Goal: Browse casually: Explore the website without a specific task or goal

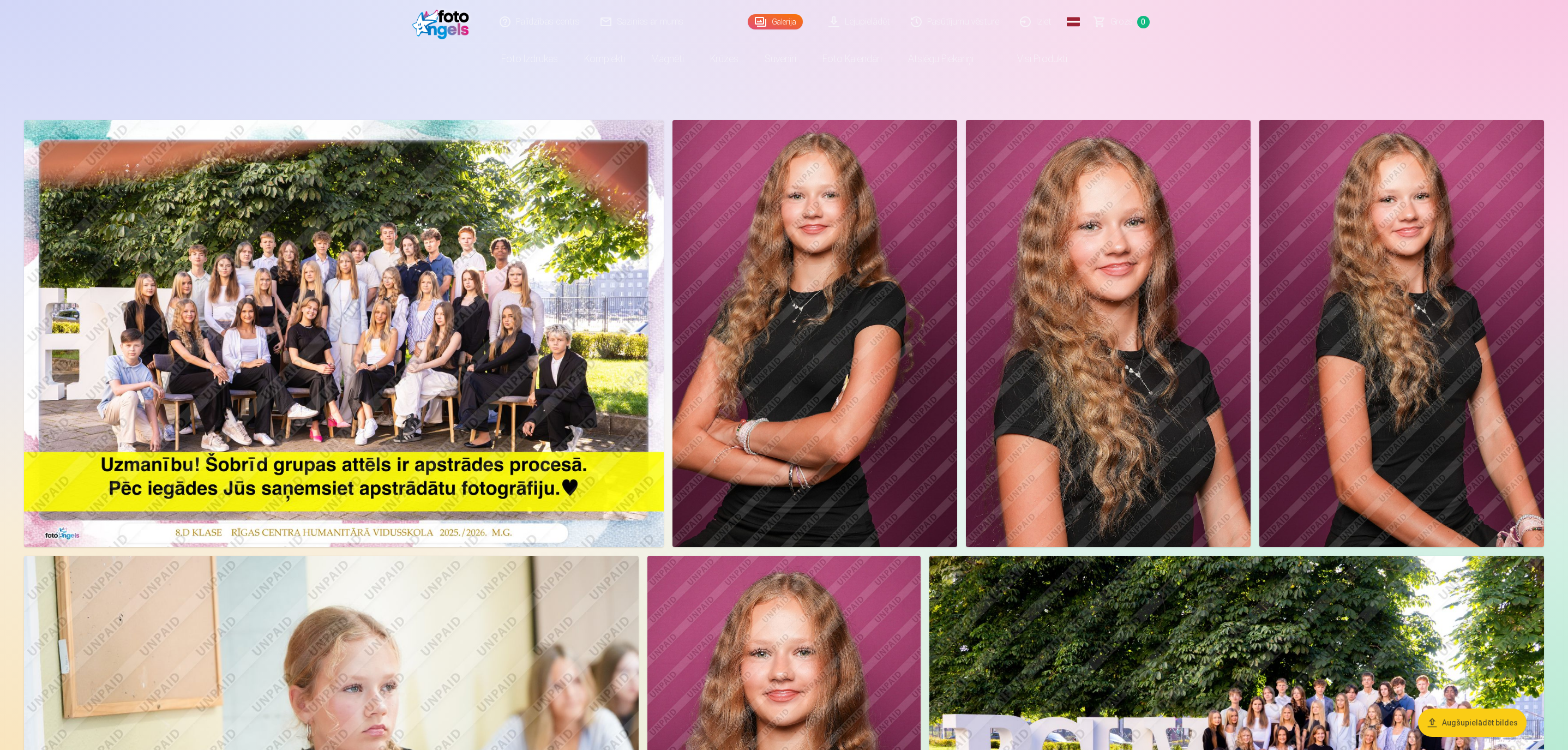
click at [454, 328] on img at bounding box center [344, 333] width 640 height 427
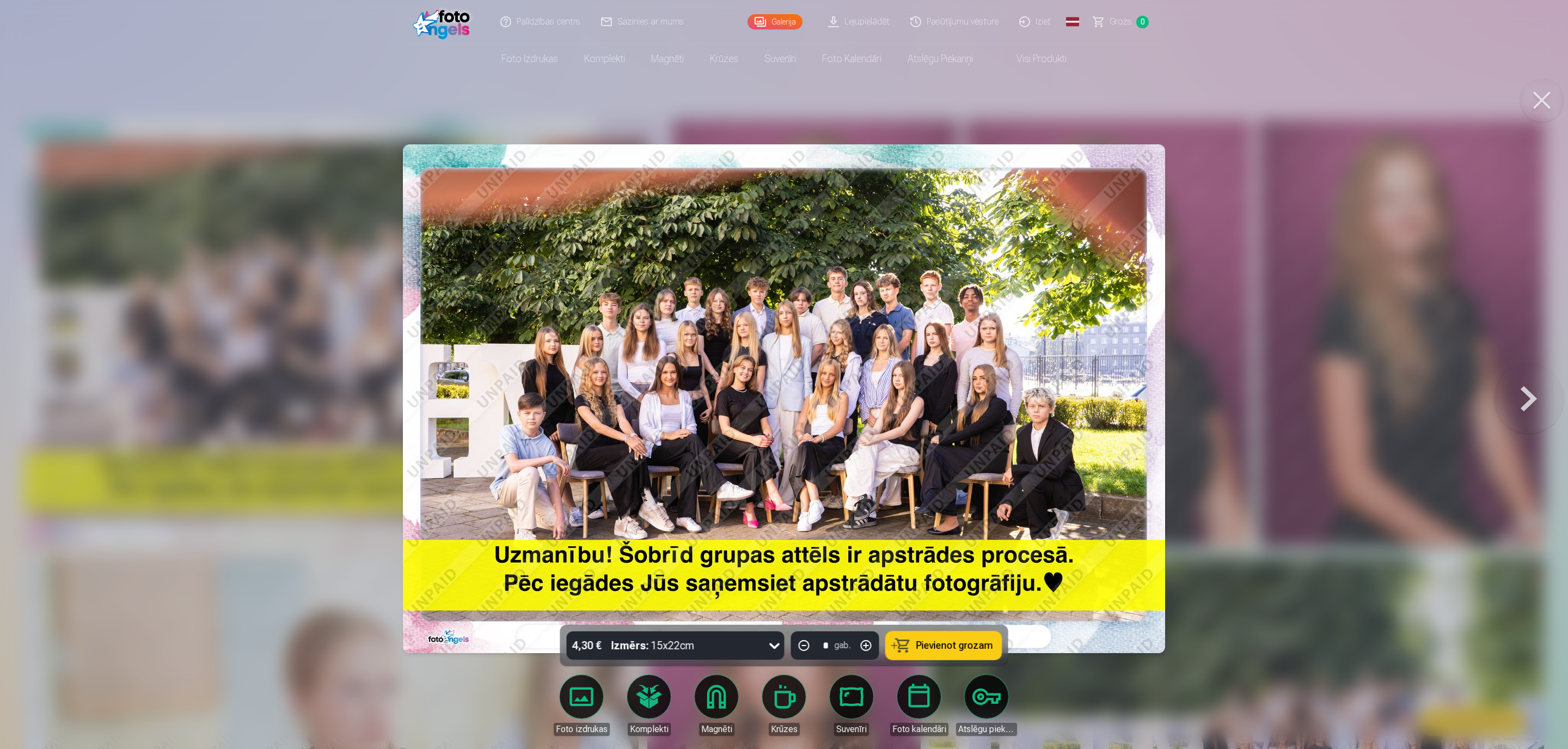
click at [392, 391] on div at bounding box center [784, 374] width 1568 height 749
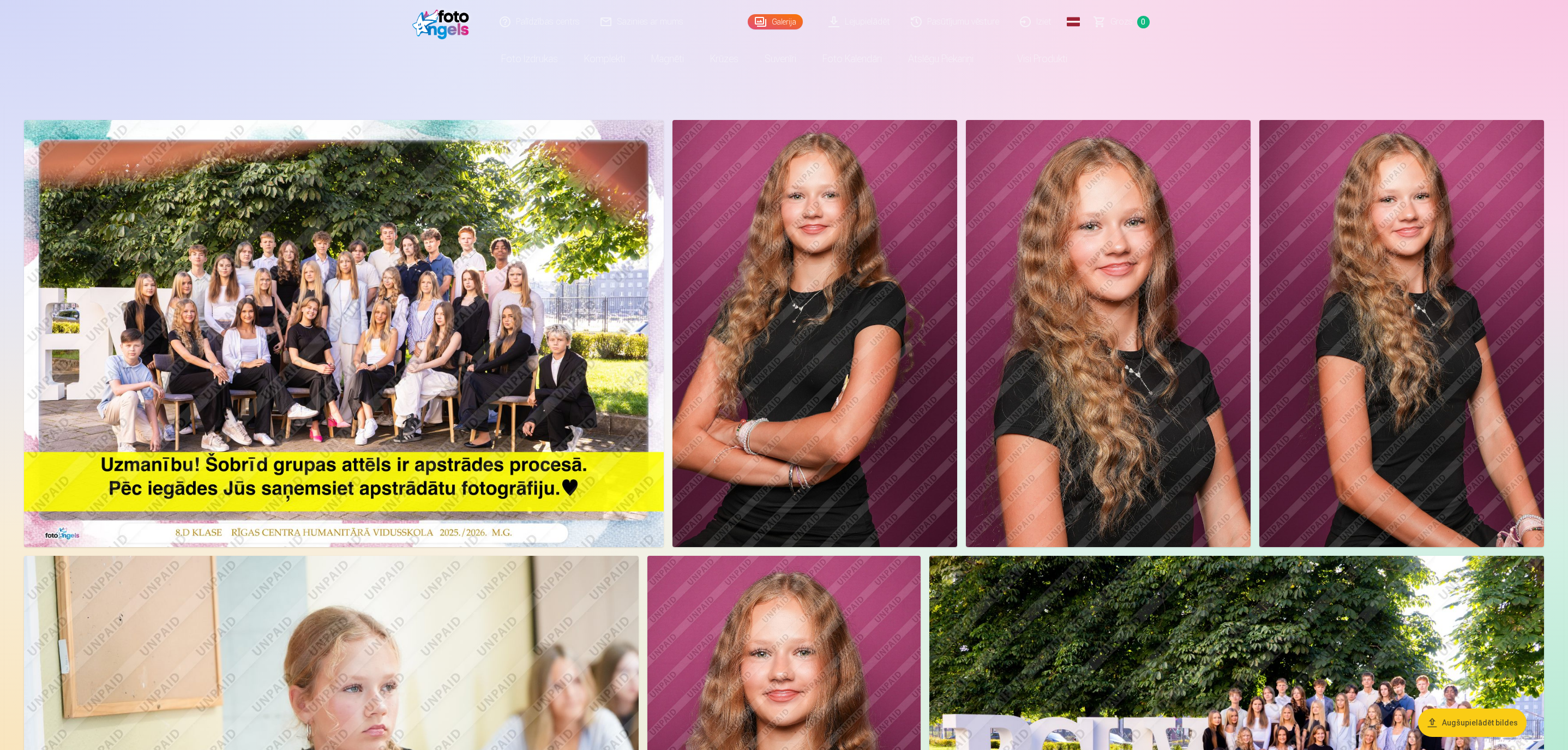
click at [796, 223] on img at bounding box center [815, 333] width 285 height 427
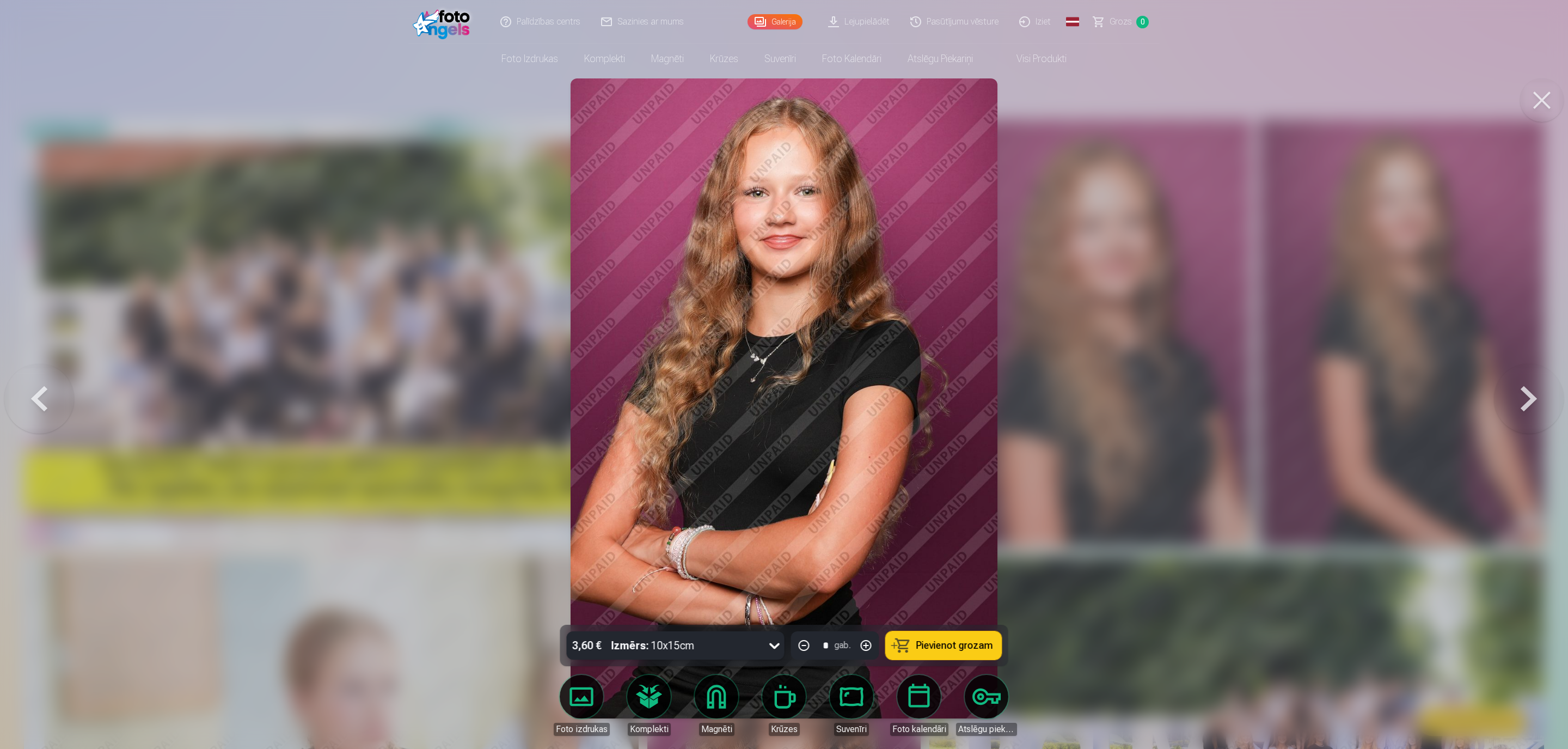
click at [1535, 404] on button at bounding box center [1528, 398] width 70 height 431
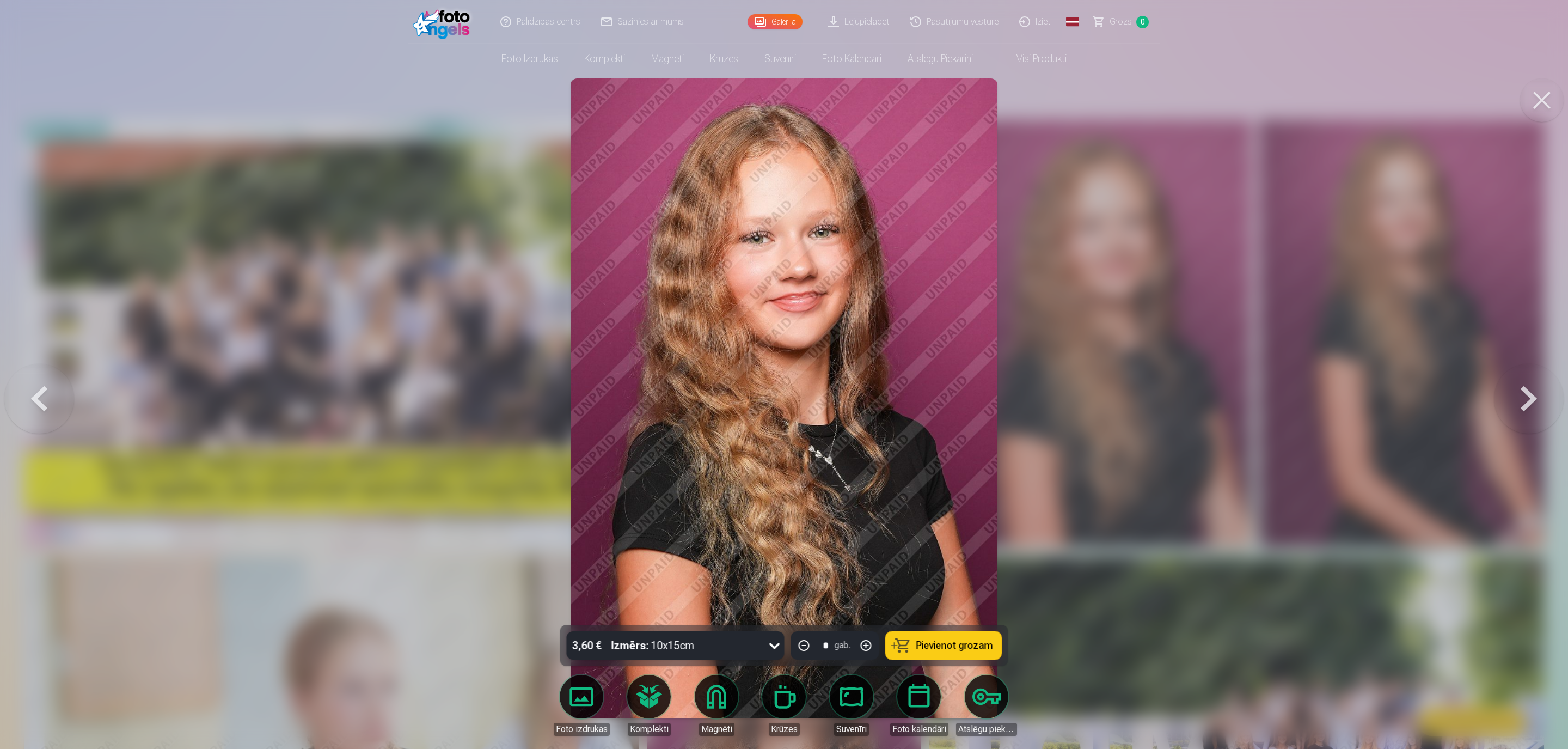
click at [1535, 404] on button at bounding box center [1528, 398] width 70 height 431
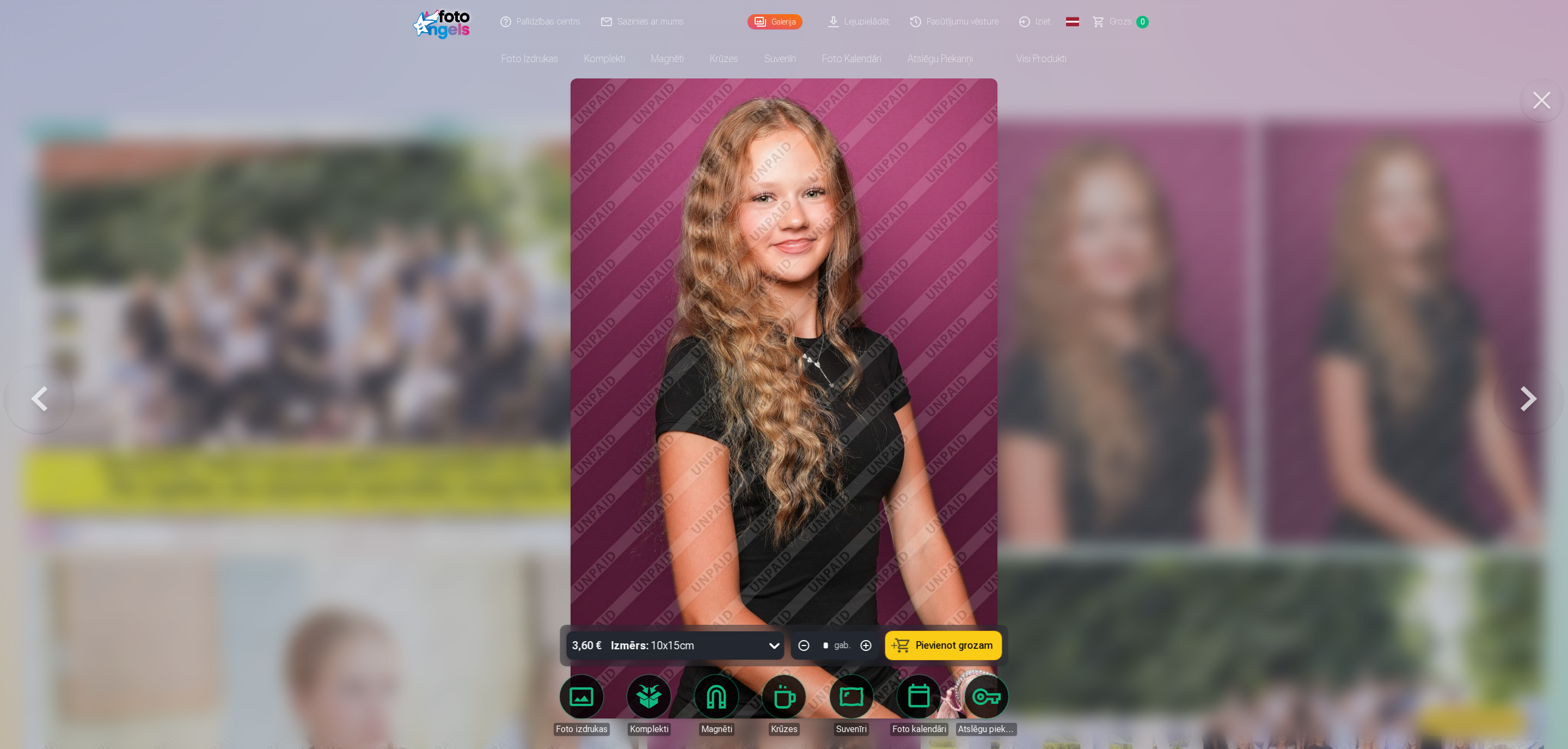
click at [1535, 404] on button at bounding box center [1528, 398] width 70 height 431
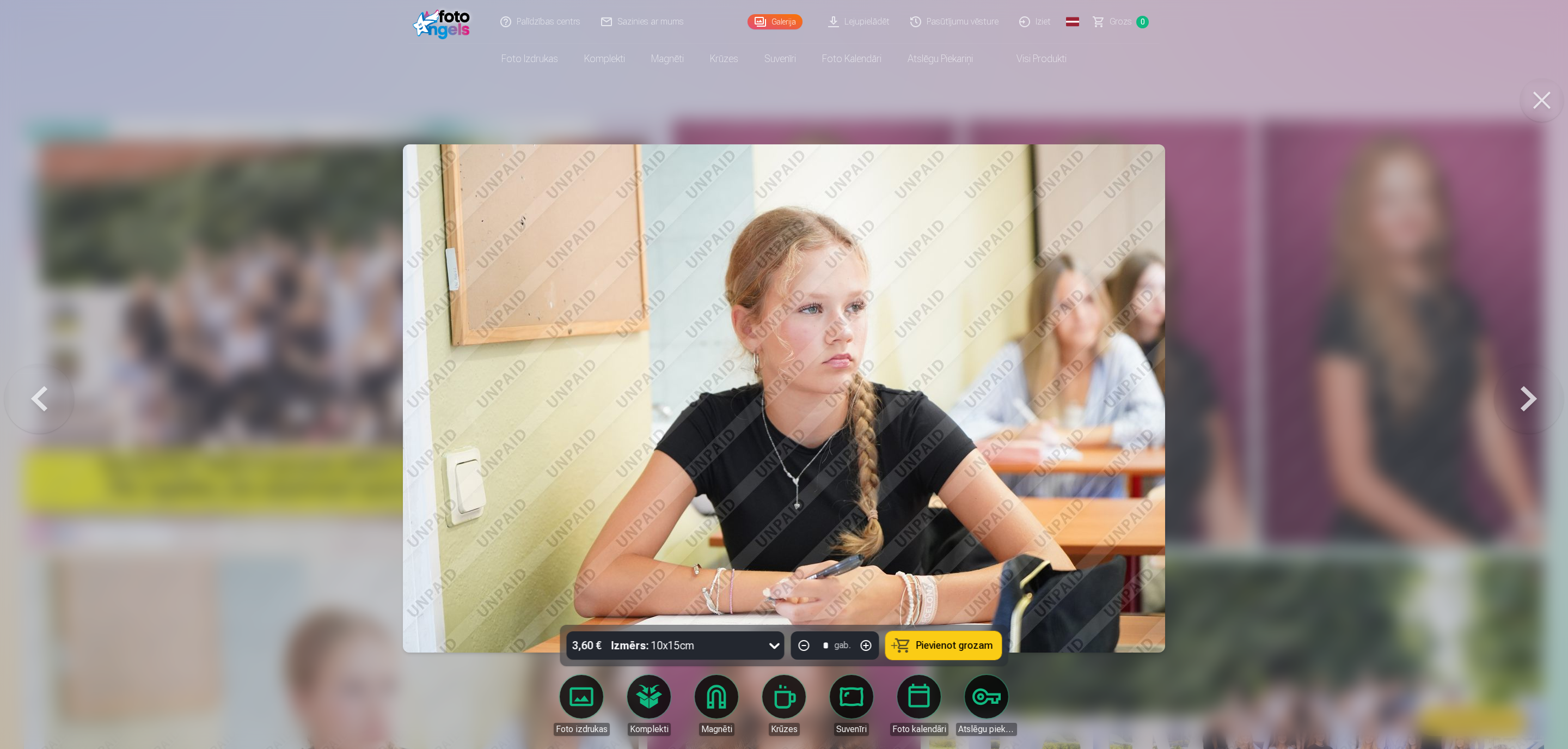
click at [1535, 404] on button at bounding box center [1528, 398] width 70 height 431
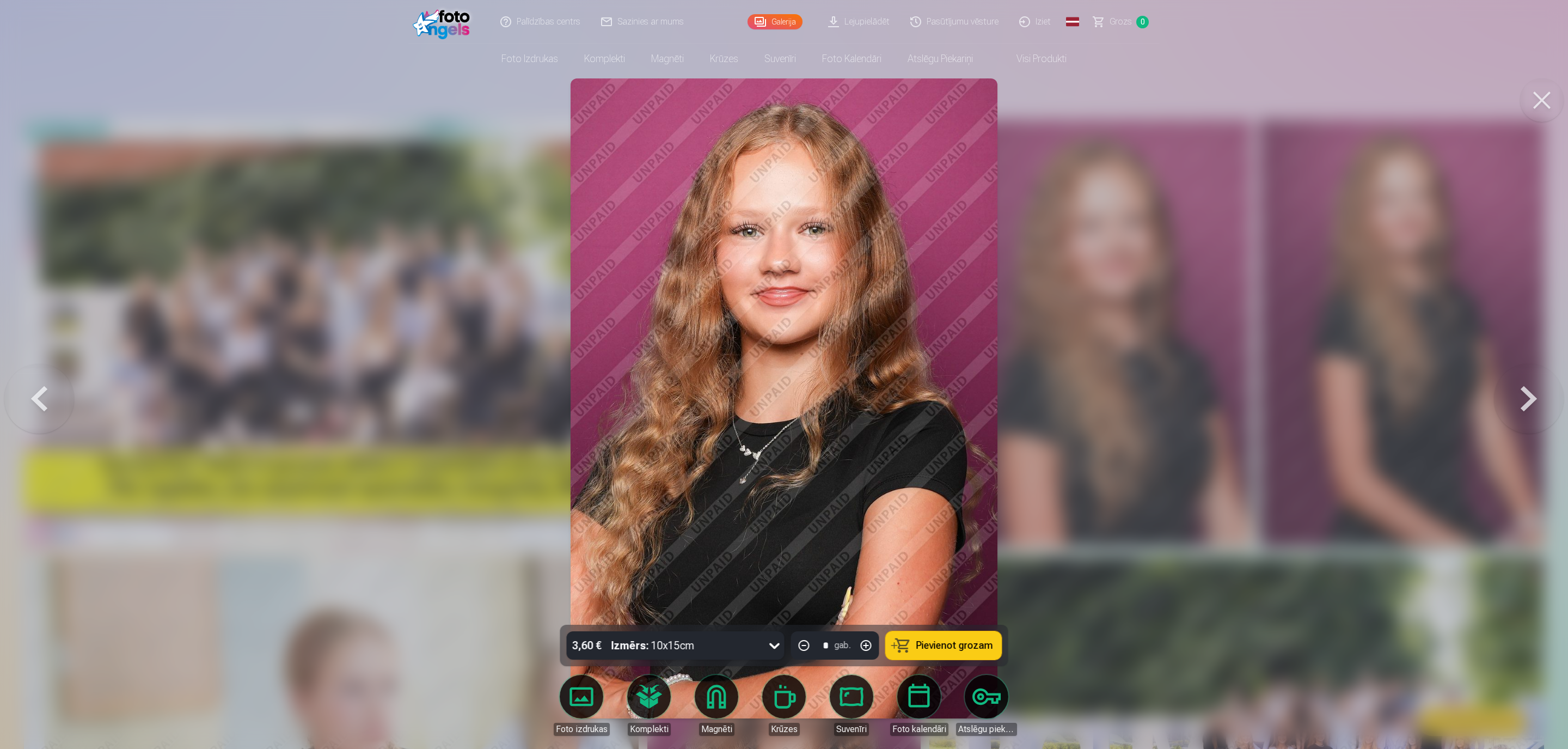
click at [1535, 404] on button at bounding box center [1528, 398] width 70 height 431
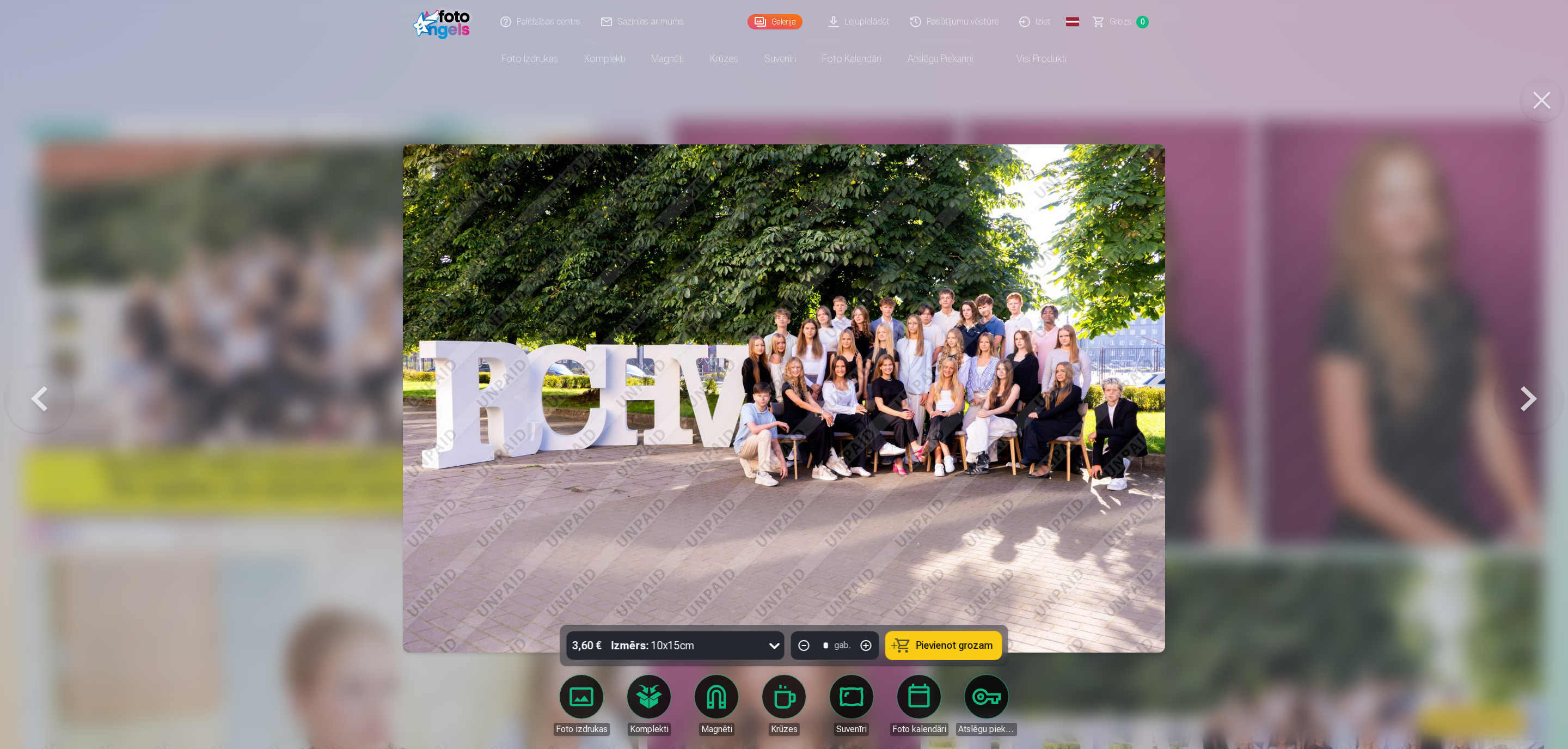
click at [1535, 404] on button at bounding box center [1528, 398] width 70 height 431
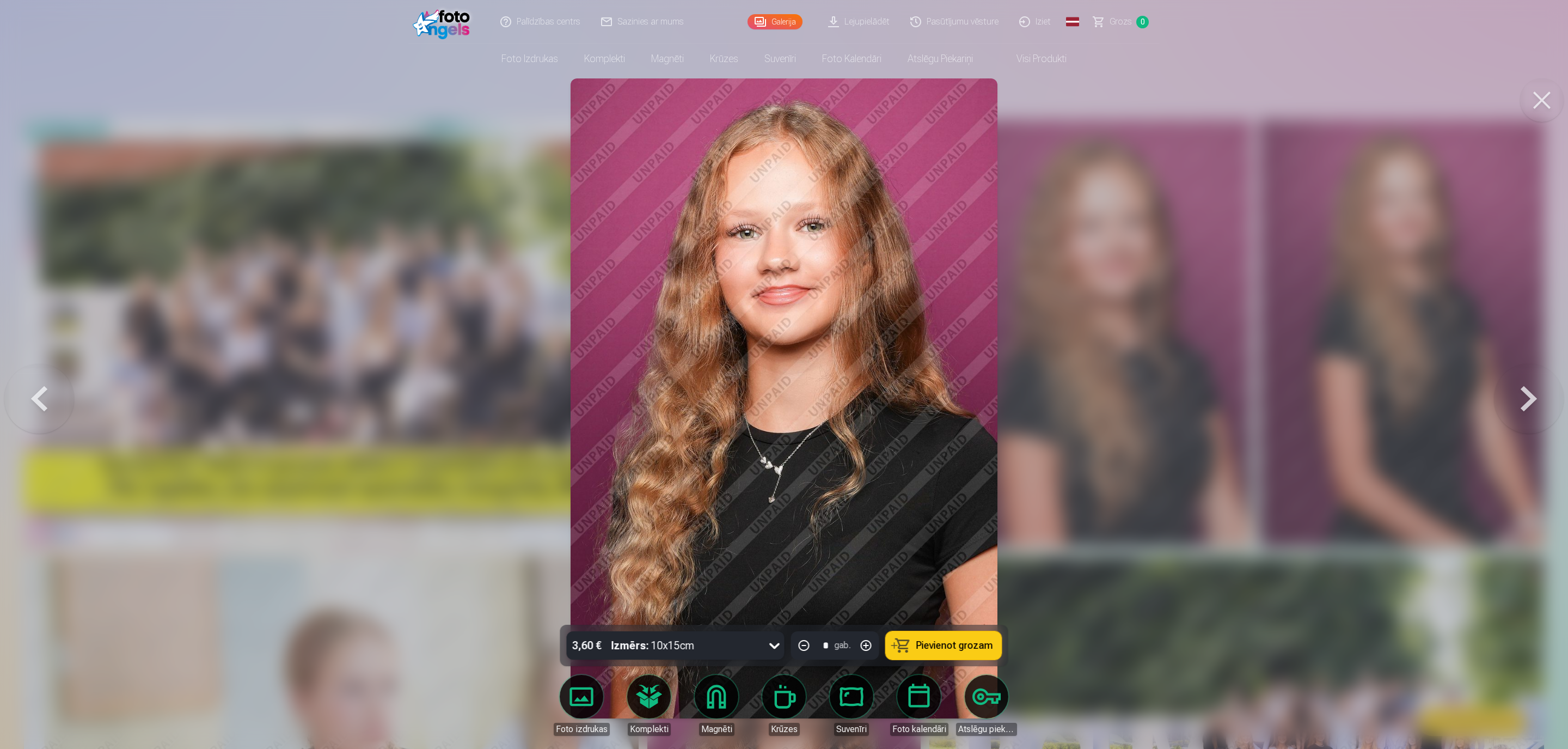
click at [1535, 404] on button at bounding box center [1528, 398] width 70 height 431
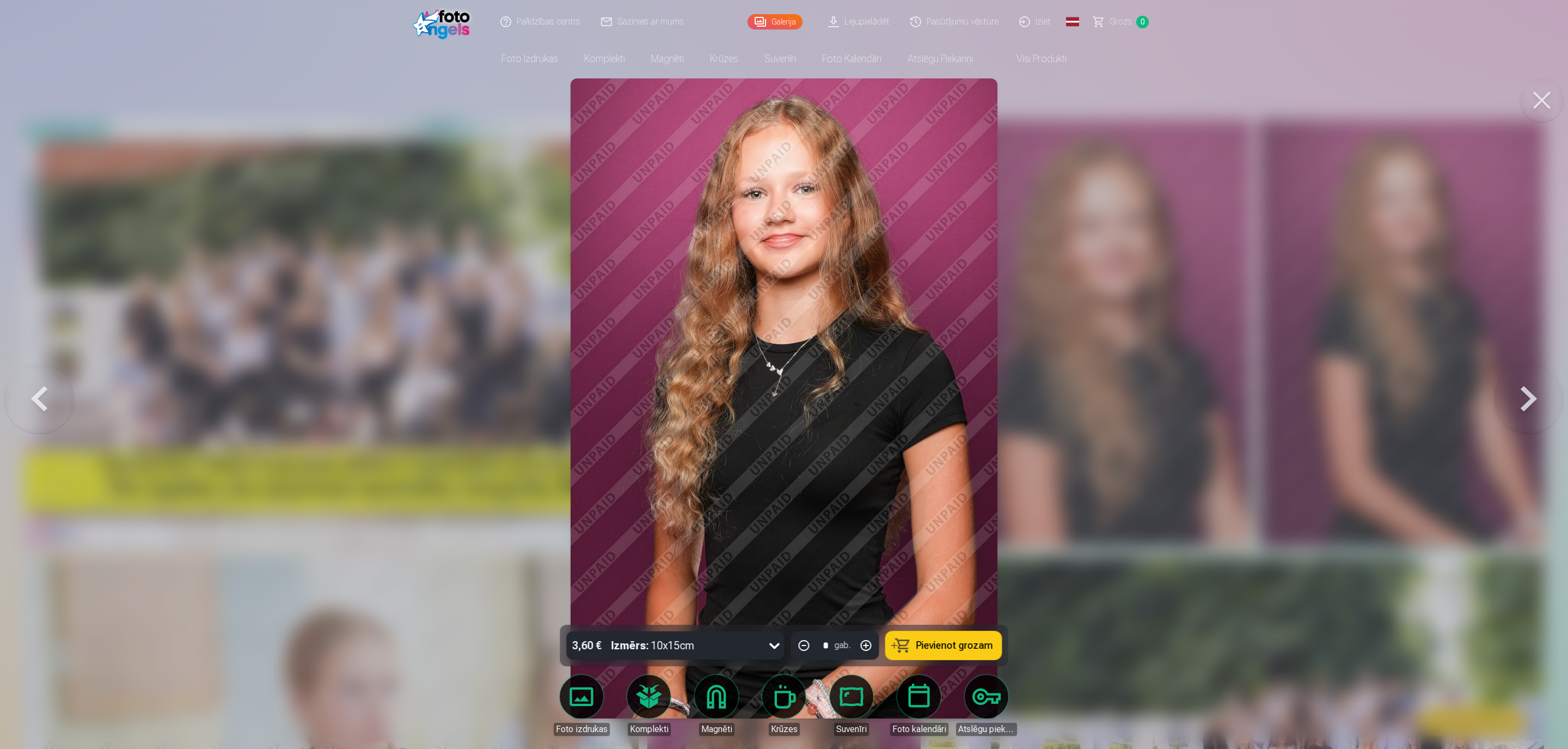
click at [1535, 404] on button at bounding box center [1528, 398] width 70 height 431
click at [1535, 404] on div at bounding box center [784, 374] width 1568 height 749
